Goal: Navigation & Orientation: Find specific page/section

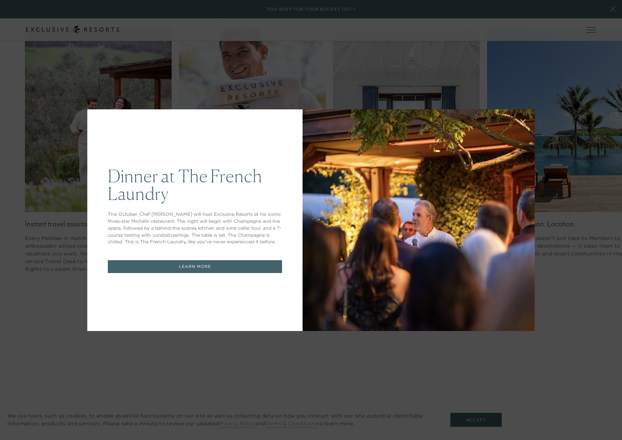
click at [370, 158] on div at bounding box center [419, 220] width 232 height 222
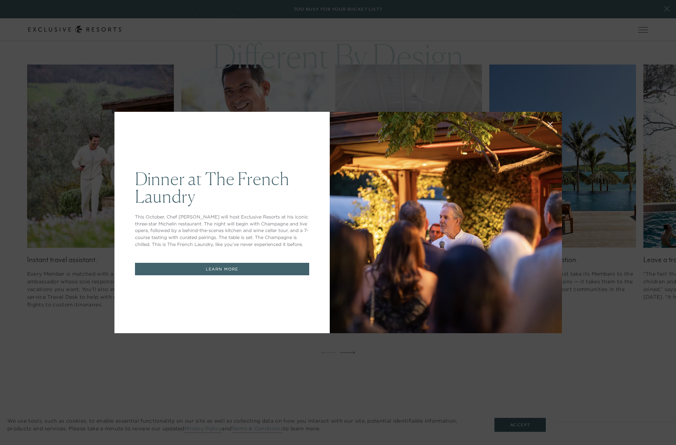
click at [256, 268] on link "LEARN MORE" at bounding box center [222, 269] width 174 height 13
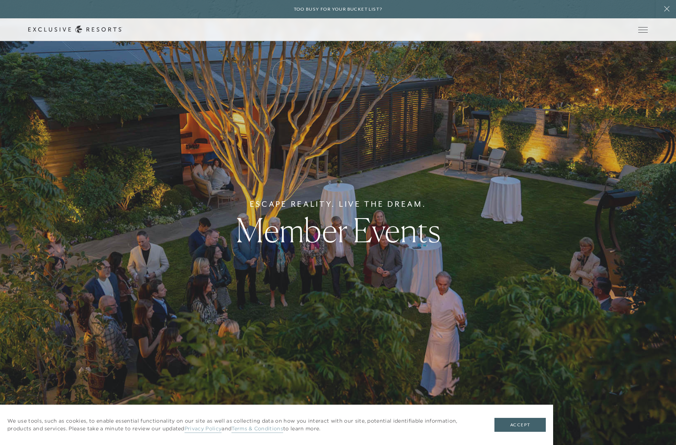
click at [0, 0] on link "Residence Collection" at bounding box center [0, 0] width 0 height 0
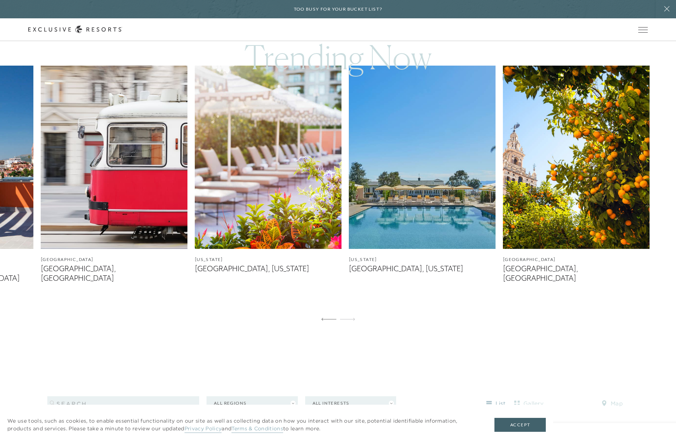
scroll to position [546, 0]
